Goal: Task Accomplishment & Management: Use online tool/utility

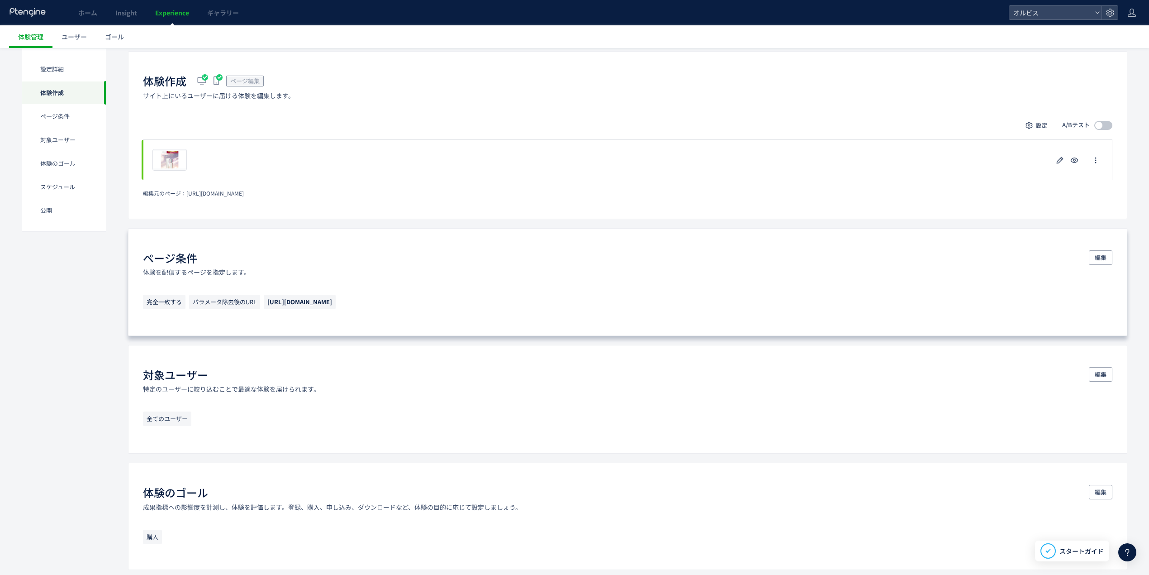
scroll to position [181, 0]
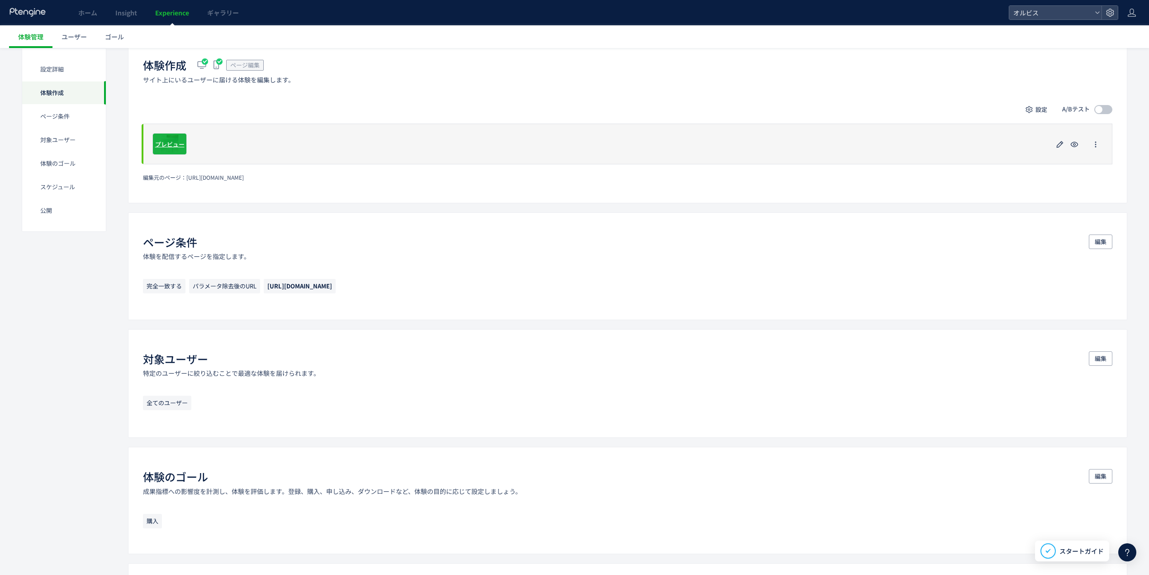
click at [169, 143] on span "プレビュー" at bounding box center [169, 143] width 29 height 9
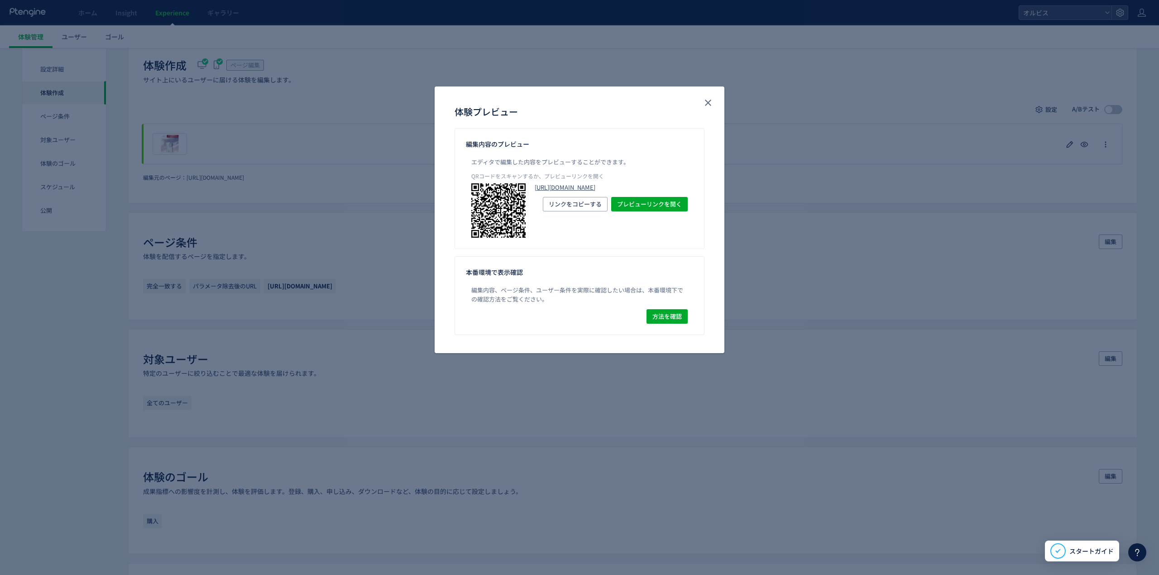
click at [612, 192] on link "[URL][DOMAIN_NAME]" at bounding box center [610, 187] width 153 height 9
click at [711, 98] on icon "close" at bounding box center [707, 102] width 11 height 11
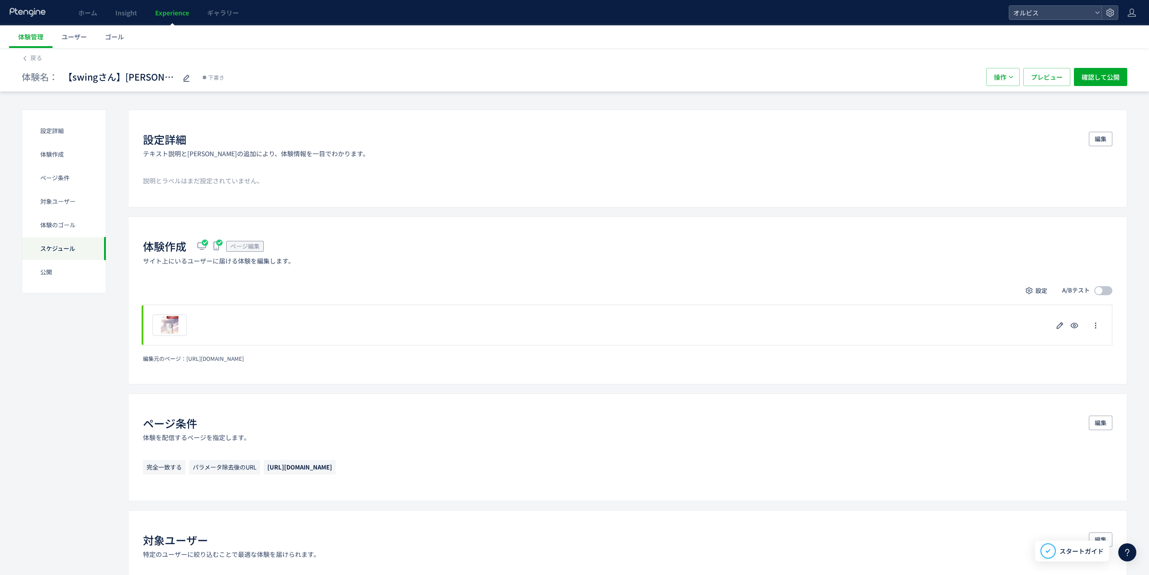
scroll to position [589, 0]
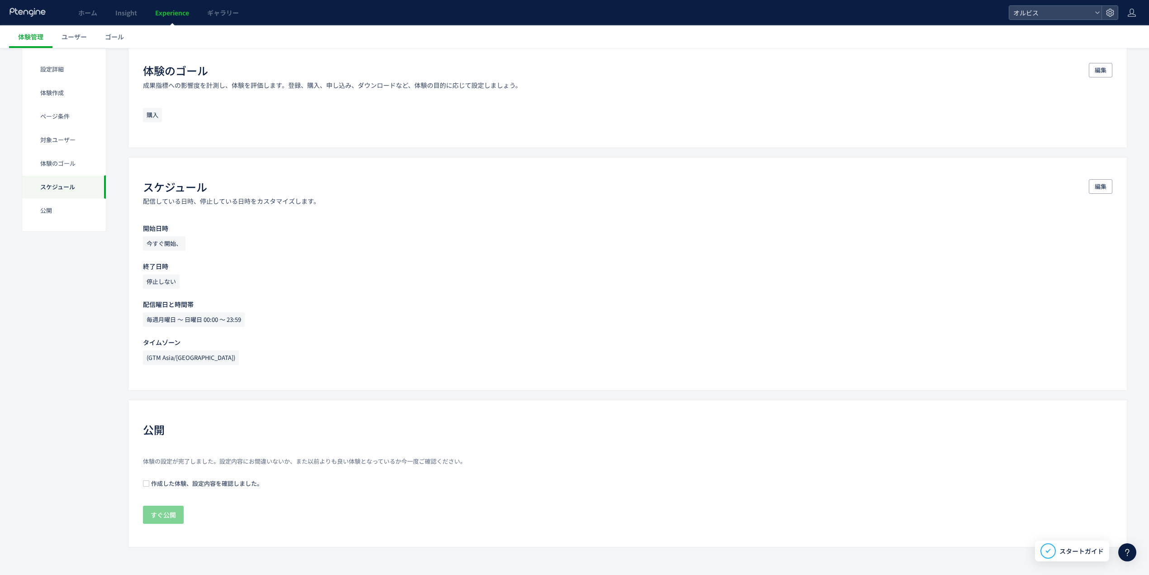
click at [203, 486] on span "作成した体験、設定内容を確認しました。" at bounding box center [206, 483] width 114 height 9
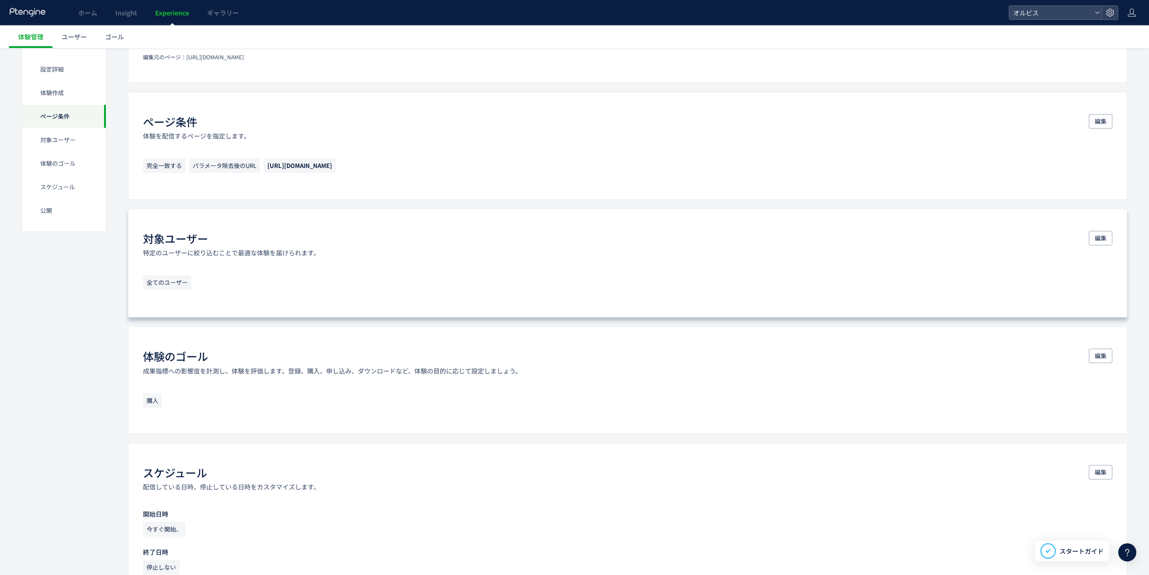
scroll to position [0, 0]
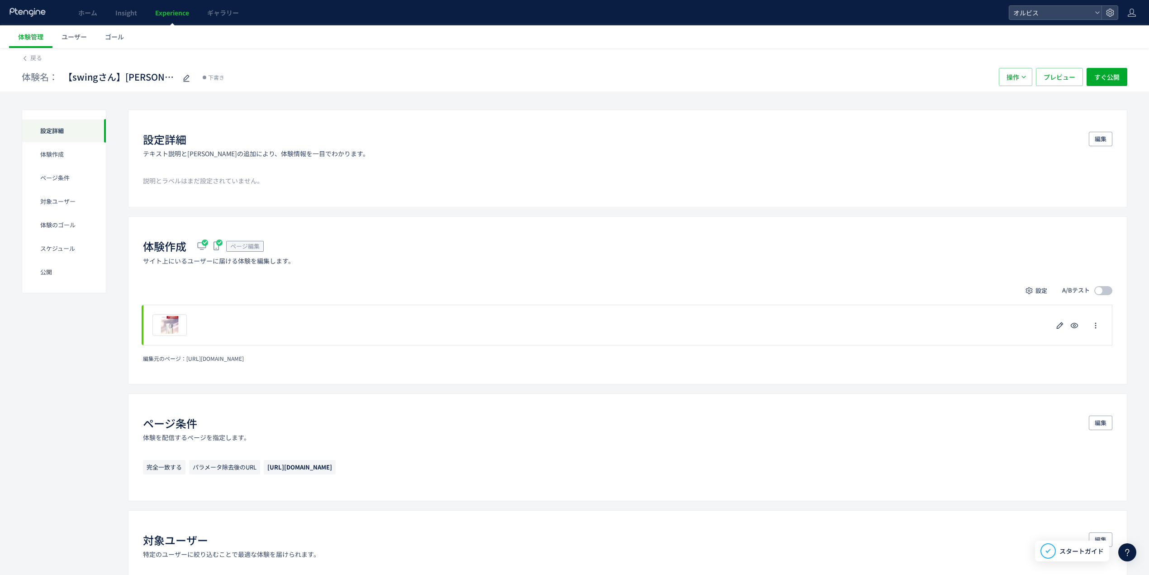
click at [1104, 294] on span at bounding box center [1104, 290] width 18 height 9
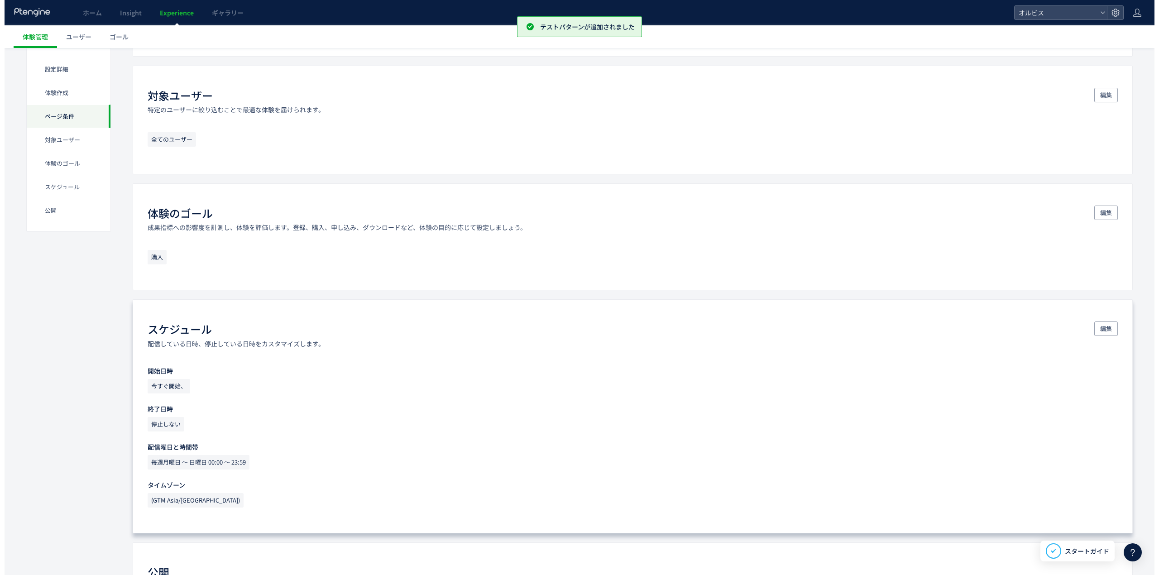
scroll to position [636, 0]
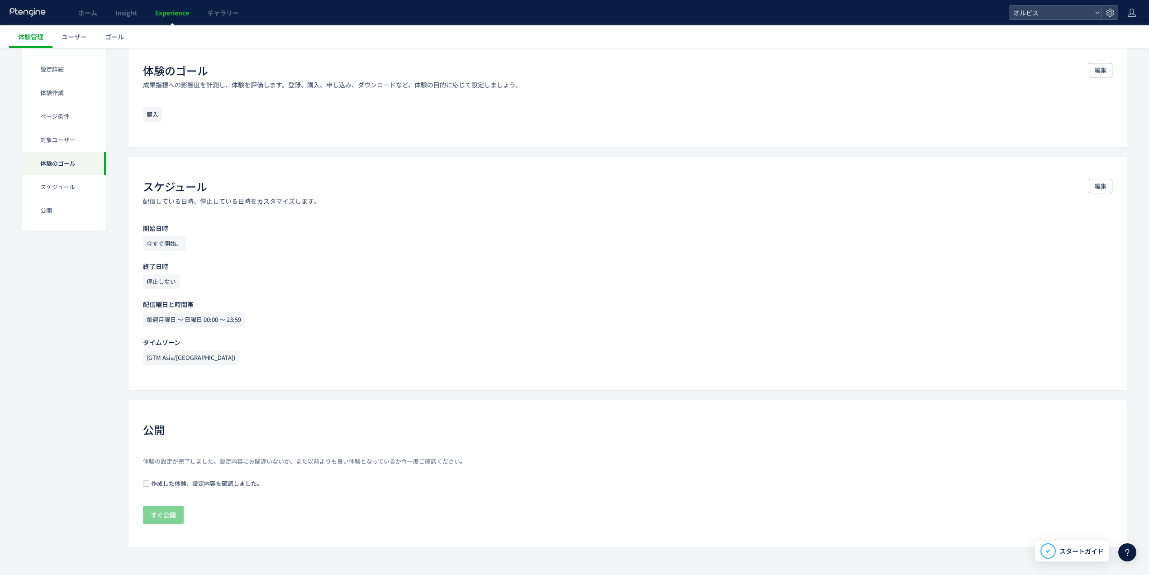
click at [138, 480] on div "公開 体験の設定が完了しました。設定内容にお間違いないか、また以前よりも良い体験となっているか今一度ご確認ください。 作成した体験、設定内容を確認しました。 …" at bounding box center [628, 474] width 1000 height 148
click at [150, 480] on span "作成した体験、設定内容を確認しました。" at bounding box center [206, 483] width 114 height 9
click at [156, 510] on span "すぐ公開" at bounding box center [163, 514] width 25 height 18
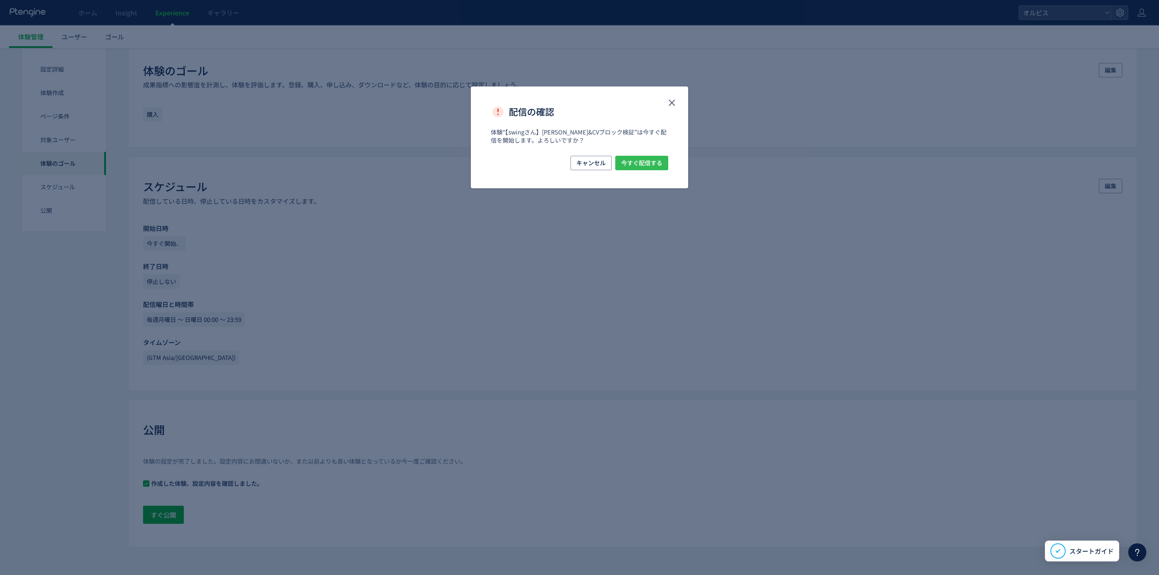
click at [659, 163] on span "今すぐ配信する" at bounding box center [641, 163] width 41 height 14
